Goal: Complete application form

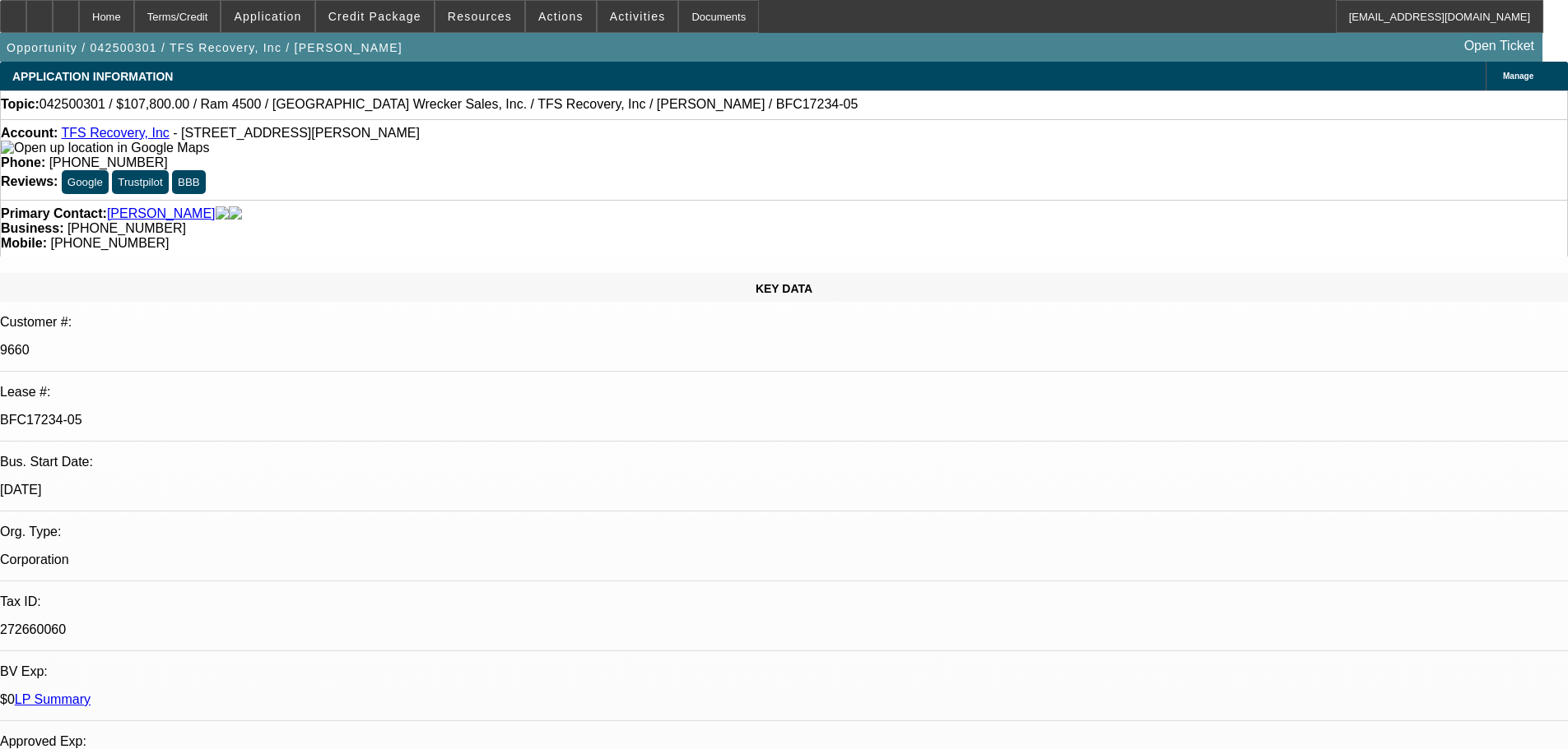
select select "0"
select select "6"
select select "0"
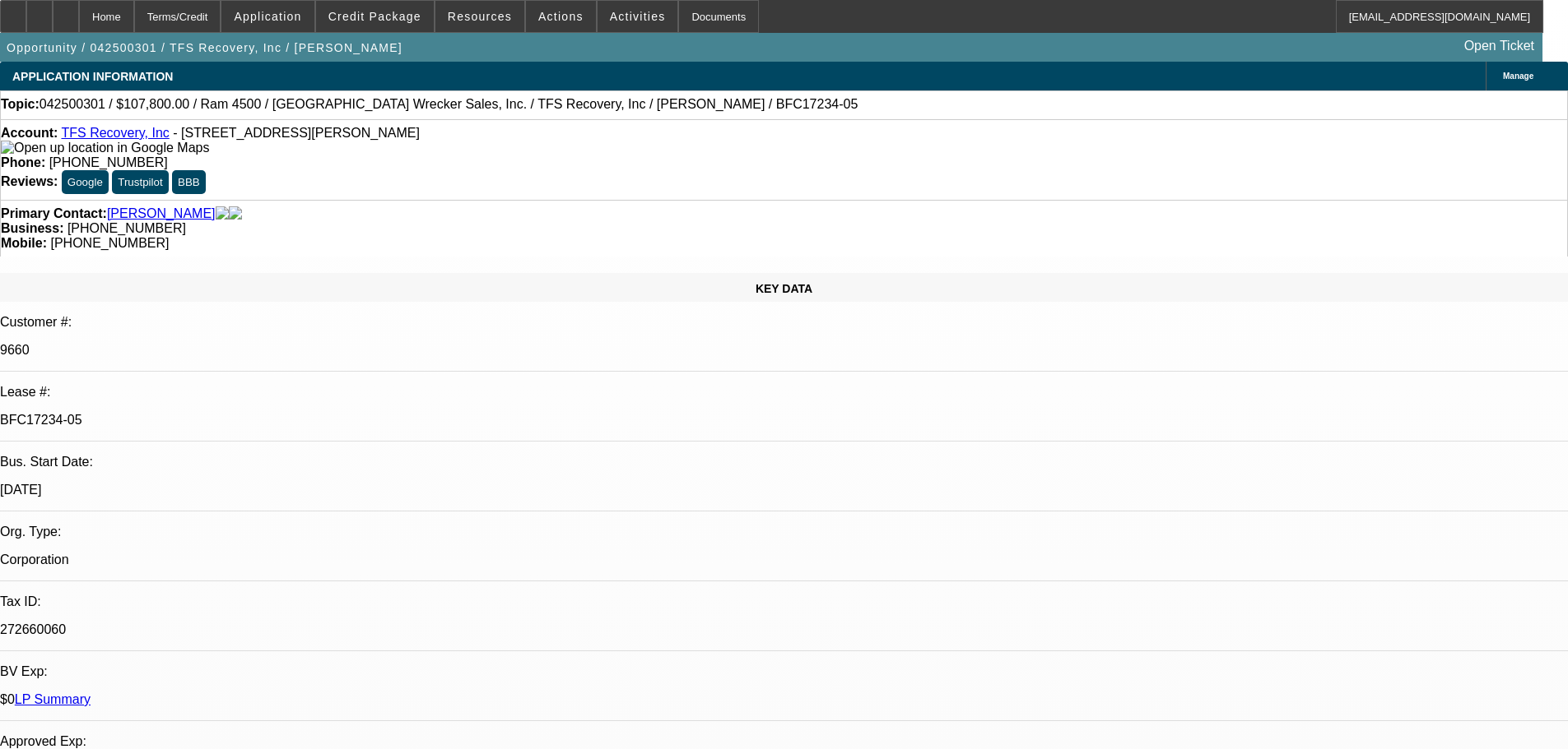
select select "0"
select select "3"
select select "0"
select select "6"
select select "0"
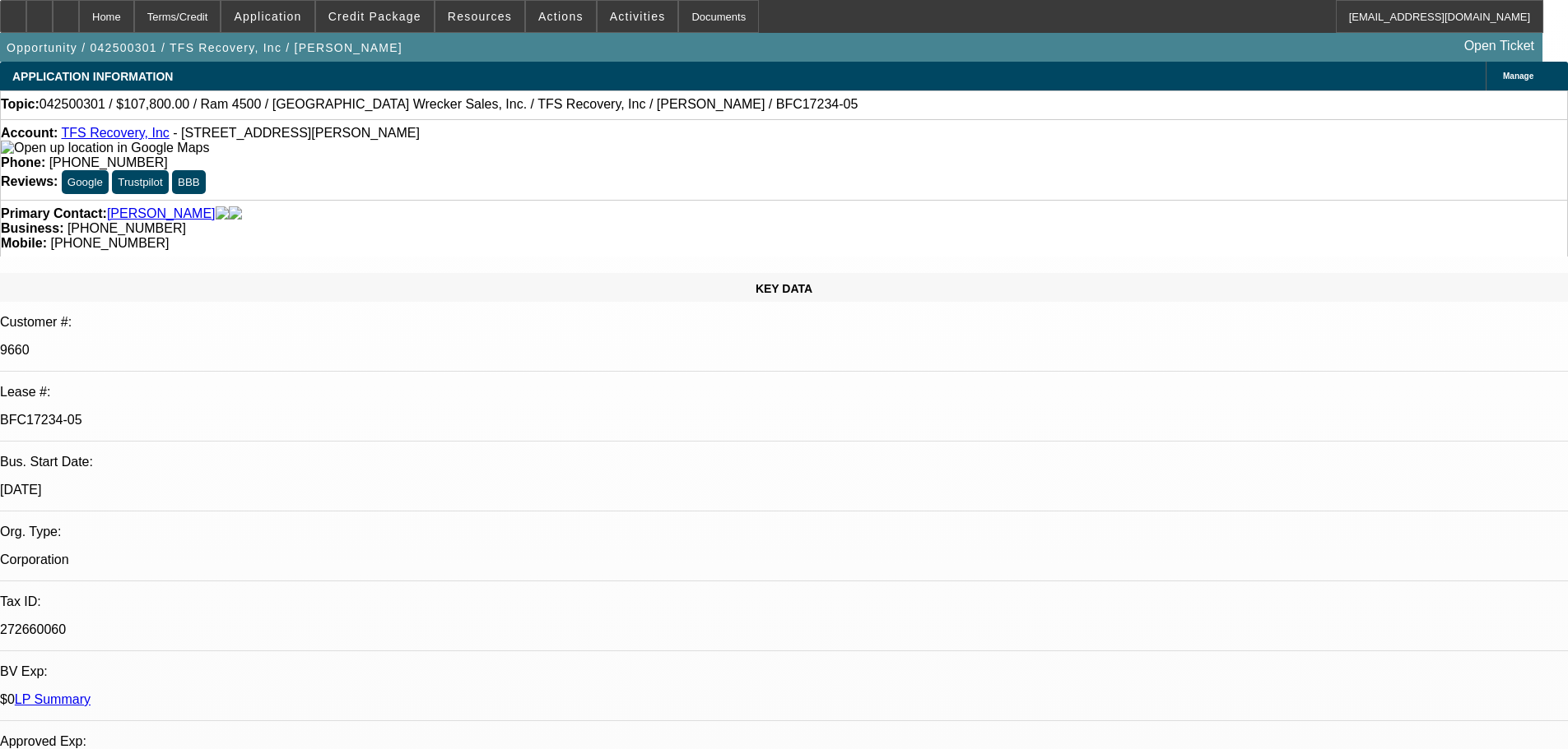
select select "0"
select select "3"
select select "0"
select select "6"
select select "0"
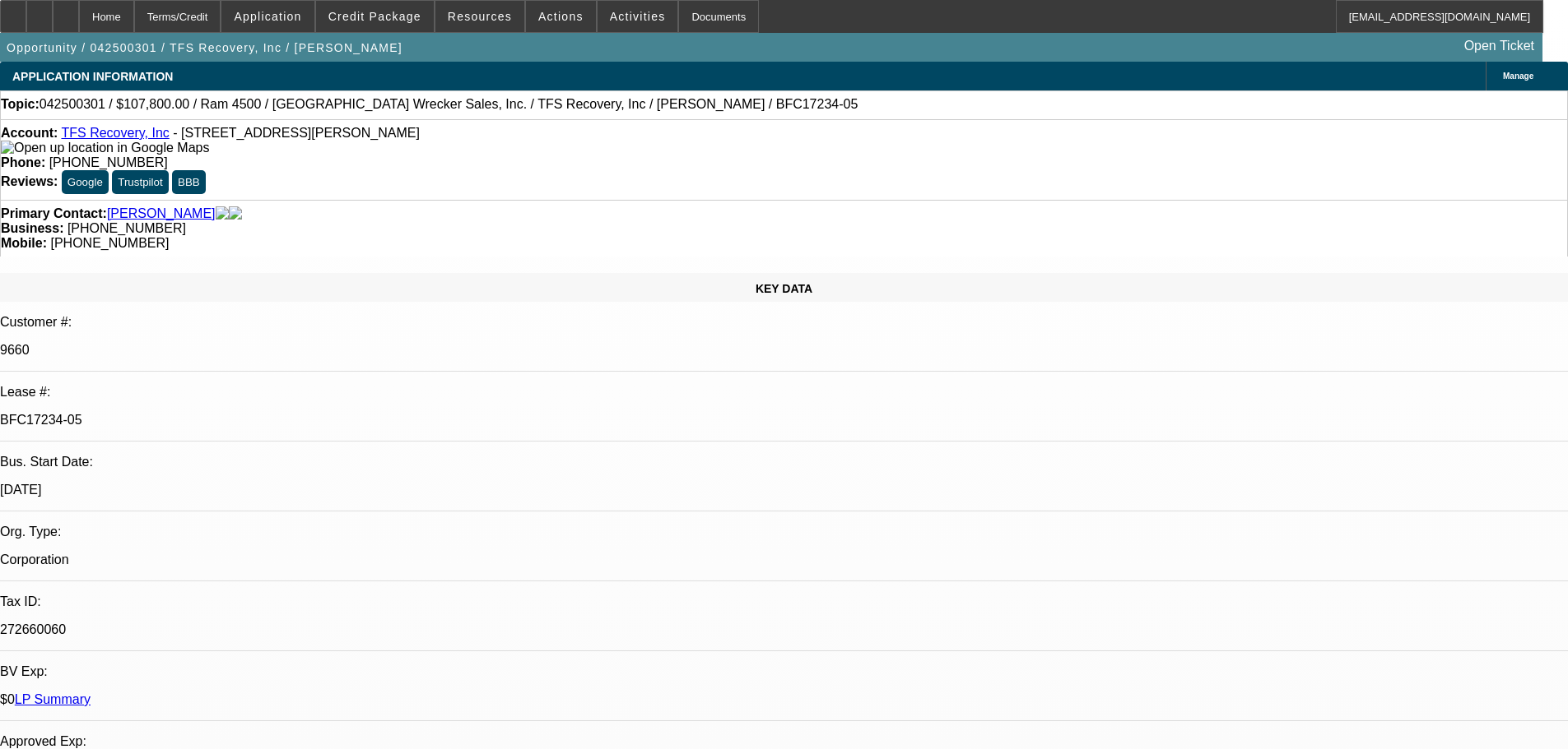
select select "2"
select select "0"
select select "6"
